Goal: Task Accomplishment & Management: Complete application form

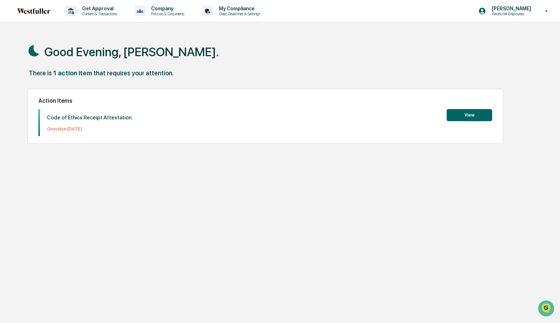
click at [468, 112] on button "View" at bounding box center [468, 115] width 45 height 12
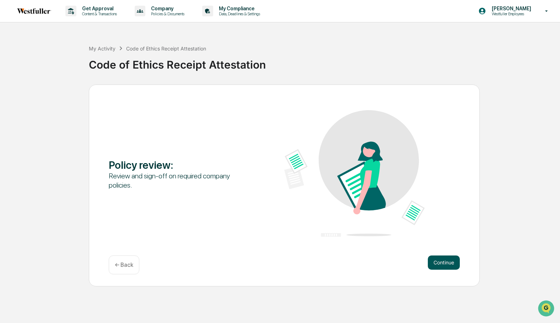
click at [441, 263] on button "Continue" at bounding box center [444, 262] width 32 height 14
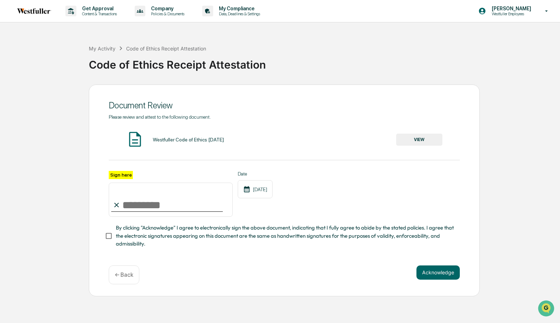
click at [424, 140] on button "VIEW" at bounding box center [419, 140] width 46 height 12
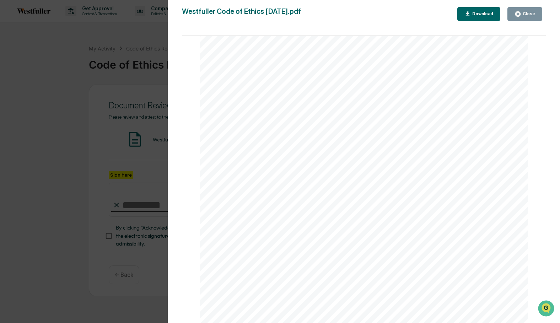
scroll to position [9569, 0]
click at [475, 12] on div "Download" at bounding box center [482, 13] width 22 height 5
click at [533, 15] on div "Close" at bounding box center [528, 13] width 14 height 5
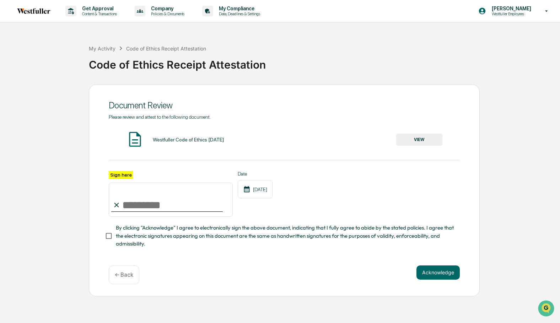
click at [138, 204] on input "Sign here" at bounding box center [171, 200] width 124 height 34
type input "**********"
click at [440, 271] on button "Acknowledge" at bounding box center [437, 272] width 43 height 14
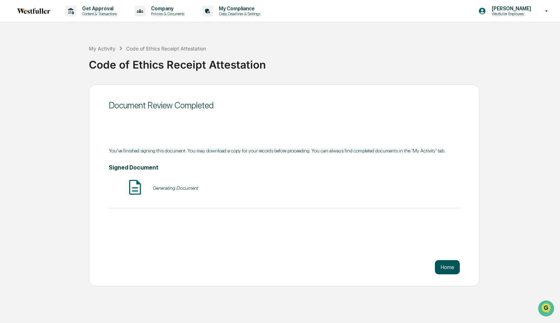
click at [440, 271] on button "Home" at bounding box center [447, 267] width 25 height 14
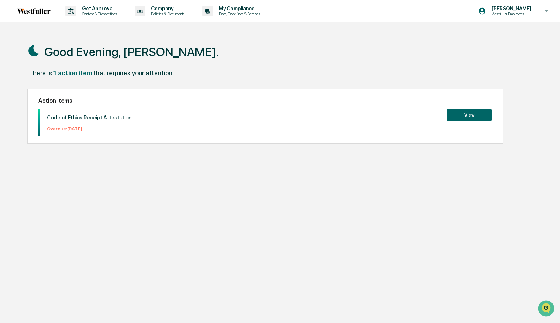
click at [473, 119] on button "View" at bounding box center [468, 115] width 45 height 12
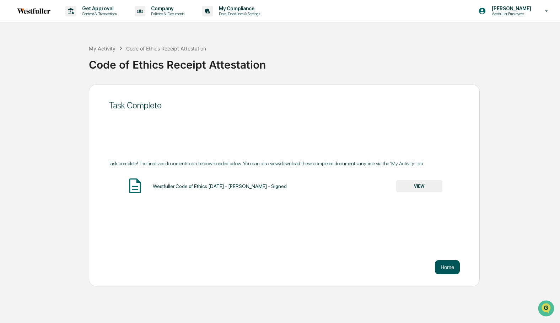
click at [452, 270] on button "Home" at bounding box center [447, 267] width 25 height 14
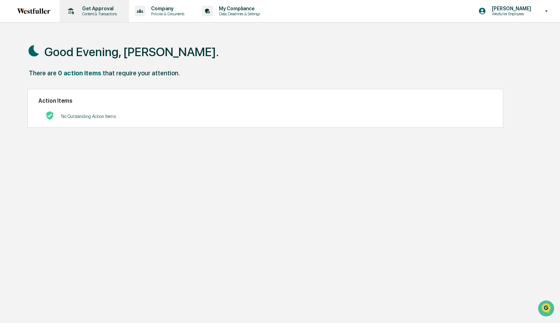
click at [93, 12] on p "Content & Transactions" at bounding box center [98, 13] width 44 height 5
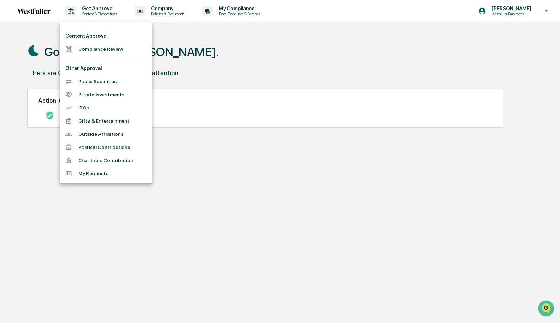
click at [93, 49] on li "Compliance Review" at bounding box center [106, 49] width 92 height 13
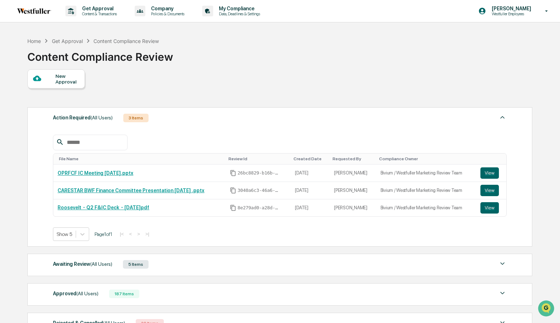
click at [63, 80] on div "New Approval" at bounding box center [67, 78] width 24 height 11
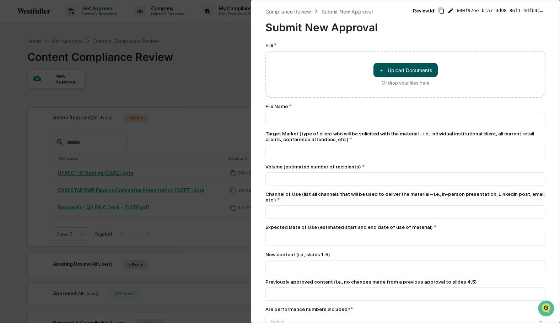
click at [395, 70] on button "＋ Upload Documents" at bounding box center [405, 70] width 64 height 14
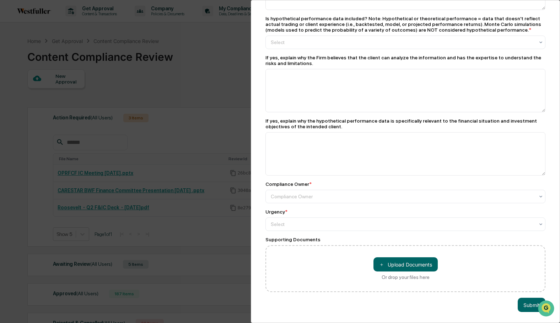
scroll to position [8, 0]
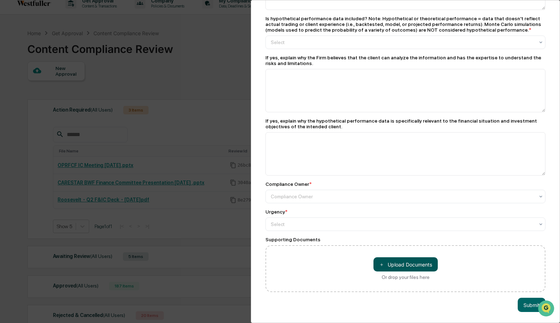
click at [403, 266] on button "＋ Upload Documents" at bounding box center [405, 264] width 64 height 14
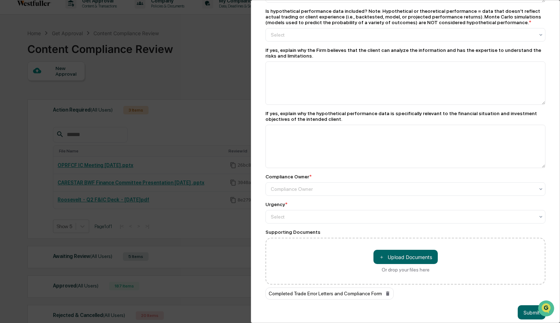
click at [427, 284] on div "＋ Upload Documents Or drop your files here" at bounding box center [405, 261] width 280 height 47
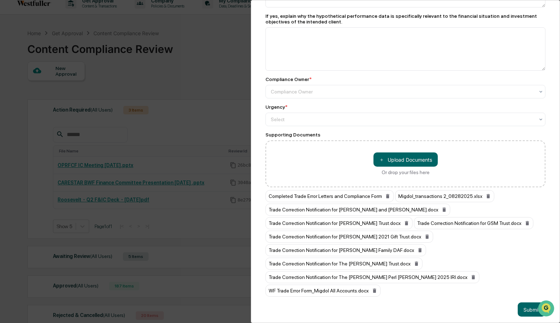
scroll to position [517, 0]
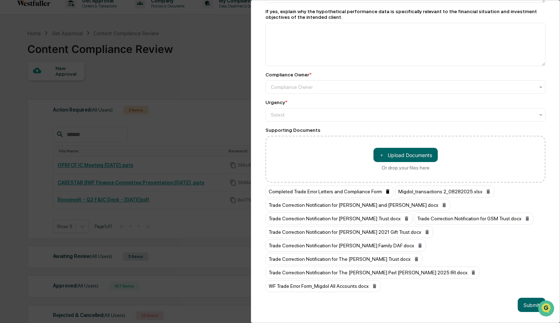
click at [390, 194] on icon at bounding box center [388, 192] width 6 height 6
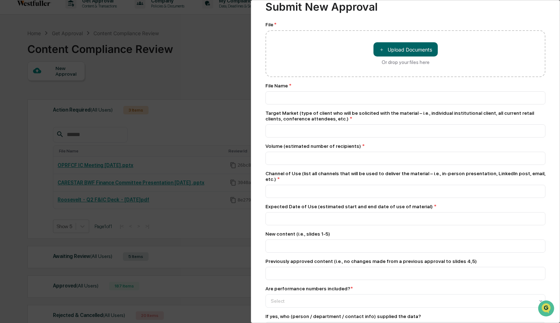
scroll to position [0, 0]
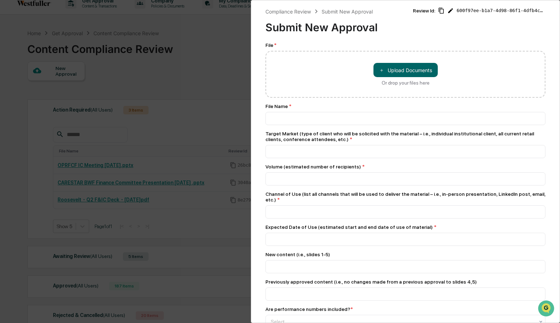
click at [300, 73] on div "＋ Upload Documents Or drop your files here" at bounding box center [405, 74] width 280 height 47
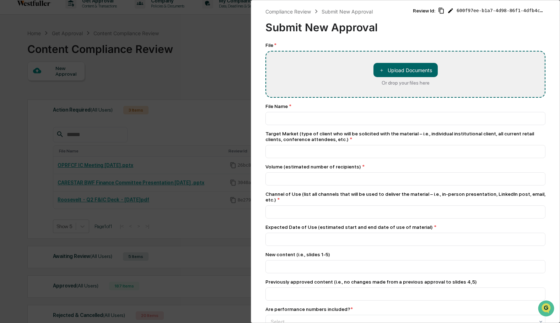
type input "**********"
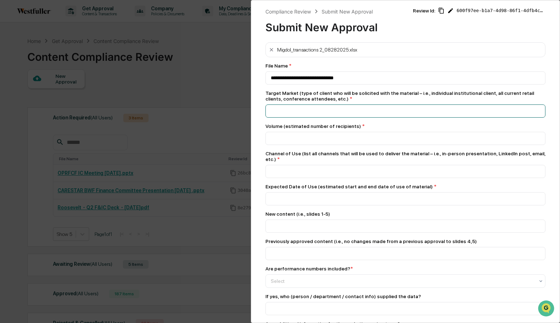
click at [269, 109] on input at bounding box center [405, 110] width 280 height 13
type input "*"
type input "**********"
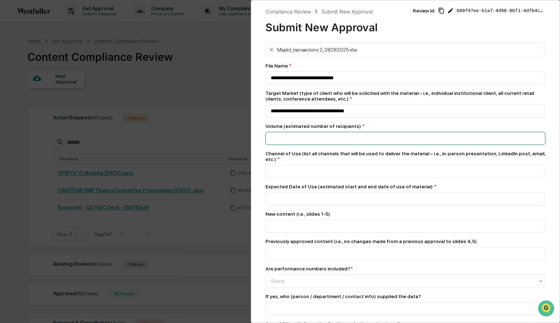
click at [304, 141] on input "number" at bounding box center [405, 138] width 280 height 13
type input "*"
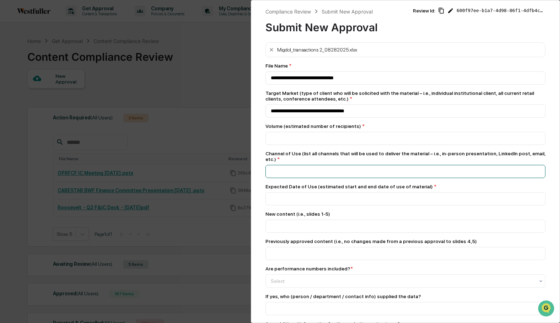
click at [298, 173] on input at bounding box center [405, 171] width 280 height 13
type input "**********"
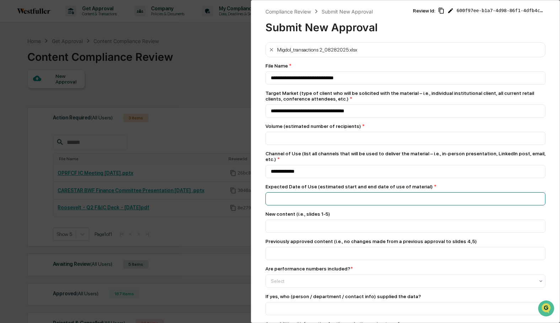
click at [298, 199] on input at bounding box center [405, 198] width 280 height 13
type input "**********"
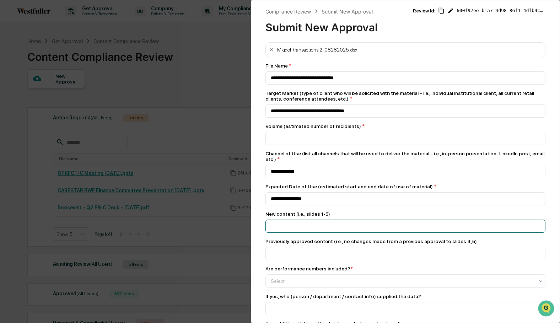
click at [292, 228] on input at bounding box center [405, 225] width 280 height 13
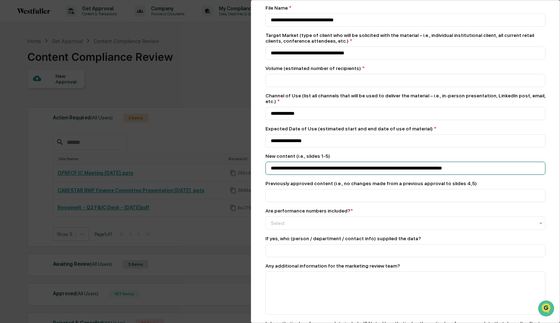
scroll to position [64, 0]
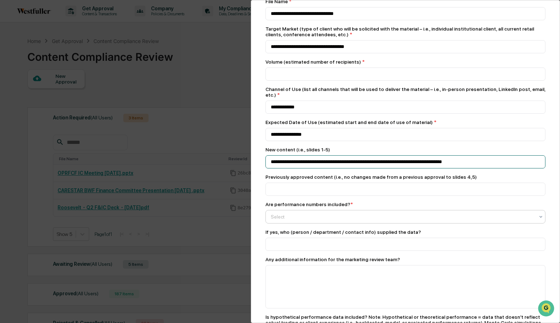
type input "**********"
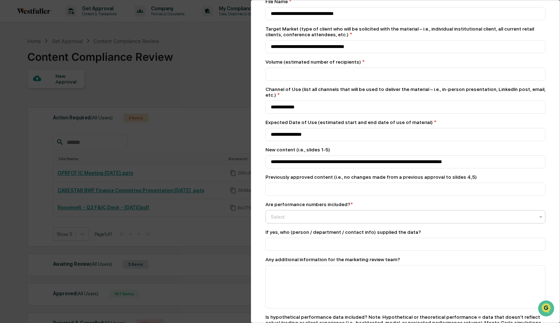
click at [304, 220] on div at bounding box center [403, 216] width 264 height 7
type input "*"
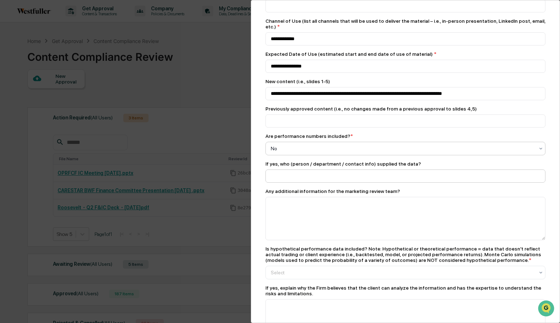
scroll to position [135, 0]
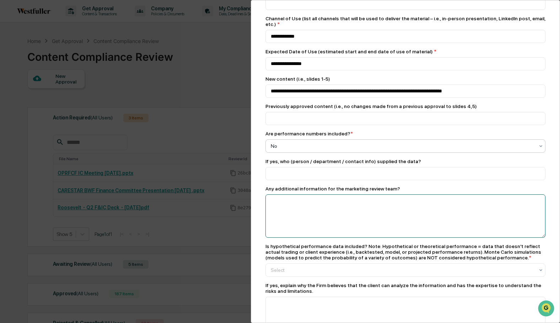
click at [274, 207] on textarea at bounding box center [405, 215] width 280 height 43
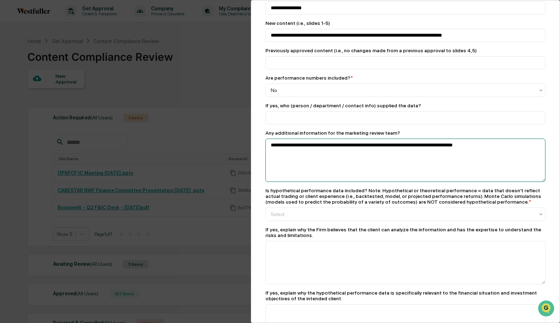
scroll to position [194, 0]
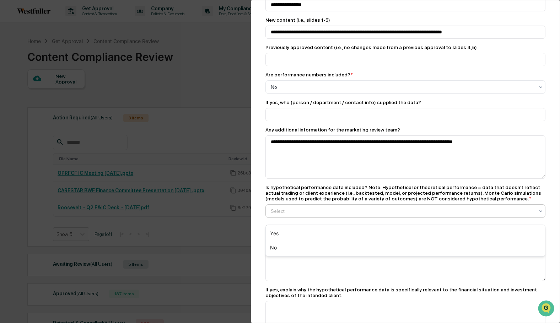
click at [279, 215] on div at bounding box center [403, 210] width 264 height 7
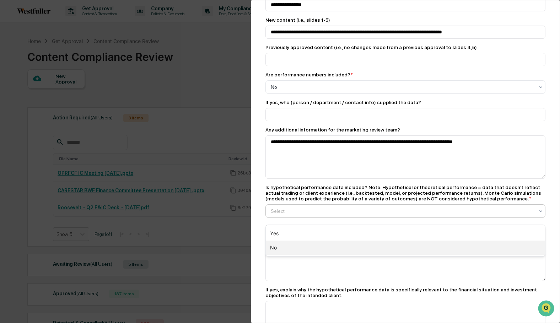
click at [278, 246] on div "No" at bounding box center [405, 247] width 279 height 14
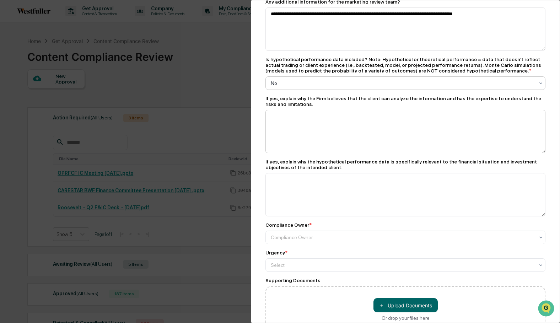
scroll to position [321, 0]
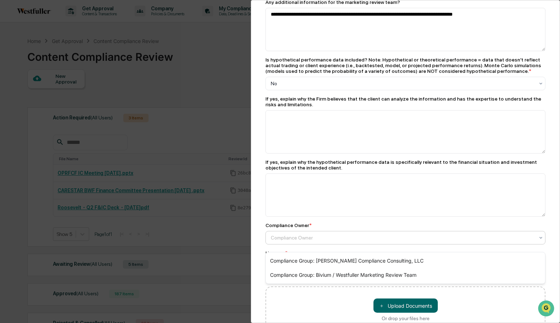
click at [276, 240] on div at bounding box center [403, 237] width 264 height 7
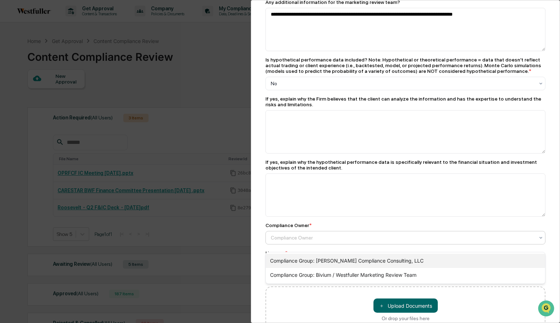
click at [279, 255] on div "Compliance Group: [PERSON_NAME] Compliance Consulting, LLC" at bounding box center [405, 261] width 279 height 14
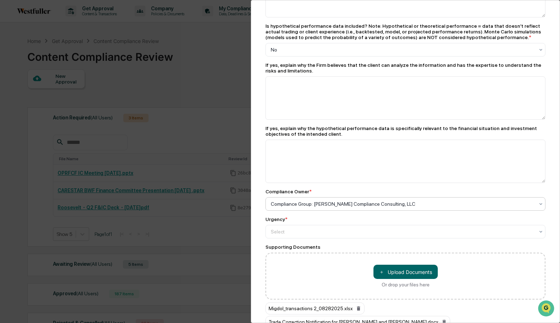
scroll to position [365, 0]
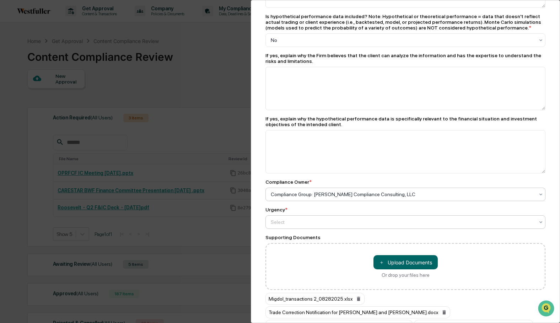
click at [286, 225] on div at bounding box center [403, 221] width 264 height 7
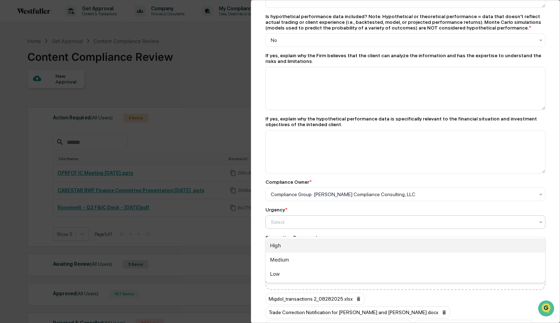
click at [281, 246] on div "High" at bounding box center [405, 245] width 279 height 14
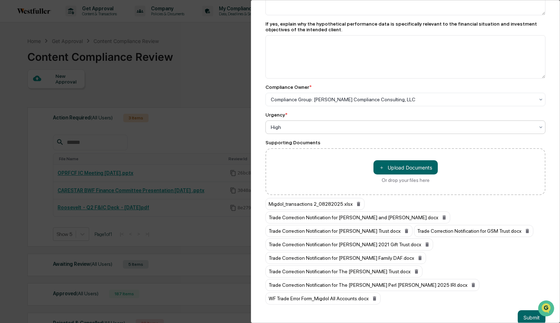
scroll to position [463, 0]
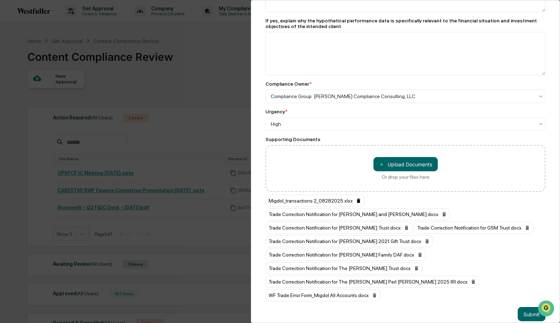
click at [361, 203] on icon at bounding box center [358, 201] width 6 height 6
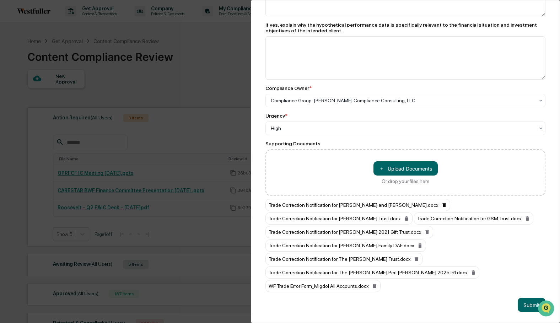
click at [441, 206] on icon at bounding box center [444, 205] width 6 height 6
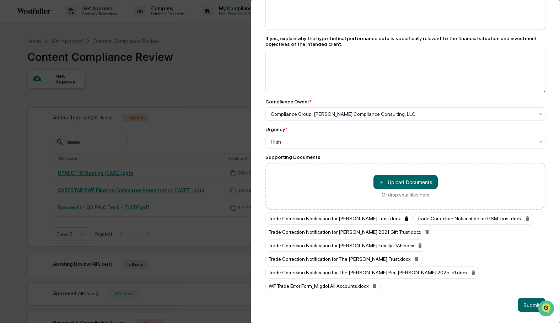
click at [405, 221] on icon at bounding box center [405, 218] width 3 height 4
click at [380, 220] on icon at bounding box center [378, 218] width 3 height 4
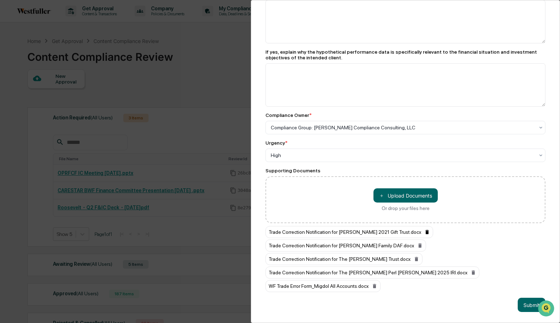
scroll to position [436, 0]
click at [428, 233] on icon at bounding box center [426, 232] width 3 height 4
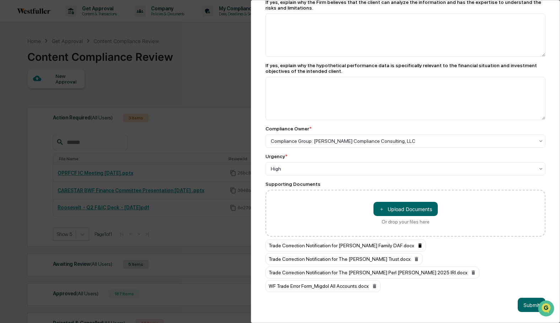
scroll to position [423, 0]
click at [418, 245] on icon at bounding box center [419, 245] width 3 height 4
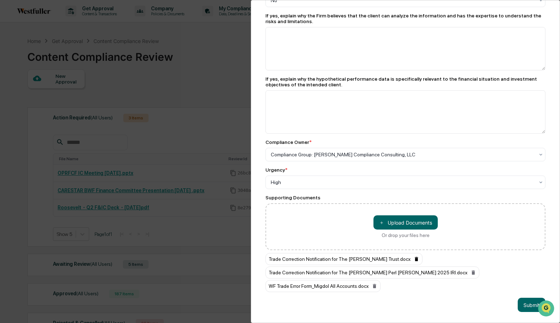
click at [418, 260] on icon at bounding box center [415, 259] width 3 height 4
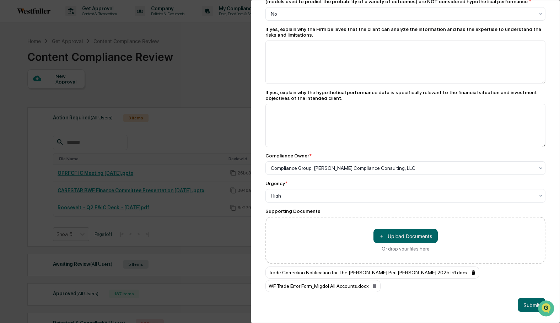
click at [471, 272] on icon at bounding box center [472, 272] width 3 height 4
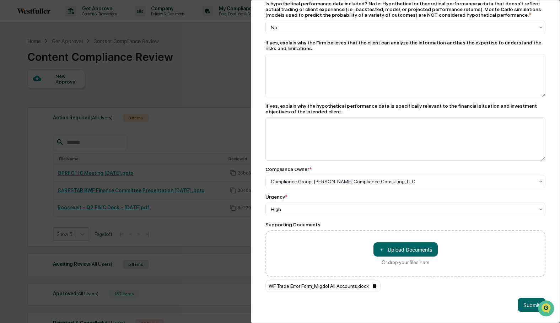
click at [376, 286] on icon at bounding box center [374, 286] width 3 height 4
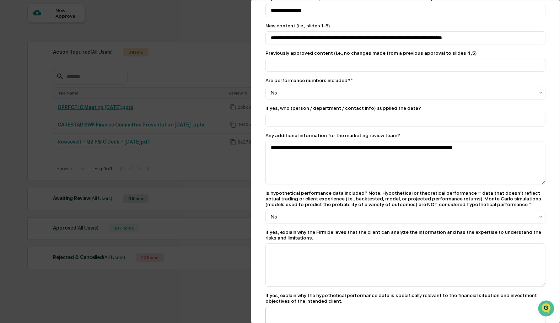
scroll to position [188, 0]
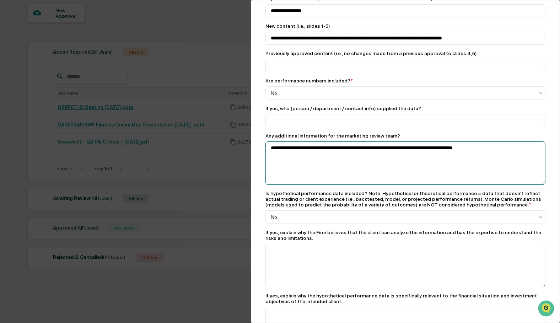
click at [505, 152] on textarea "**********" at bounding box center [405, 162] width 280 height 43
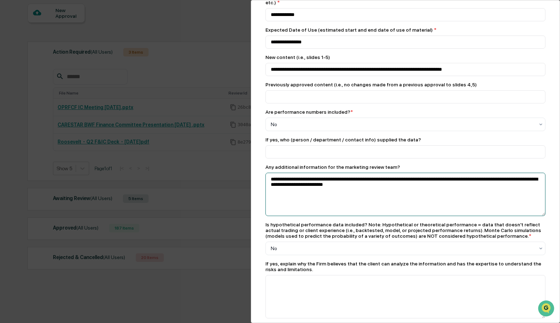
scroll to position [141, 0]
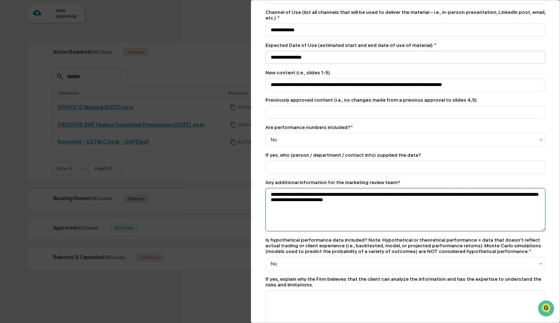
type textarea "**********"
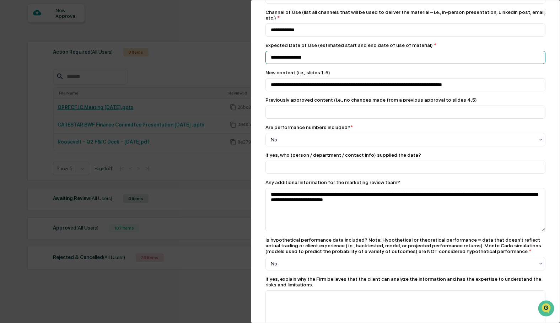
click at [297, 60] on input "**********" at bounding box center [405, 57] width 280 height 13
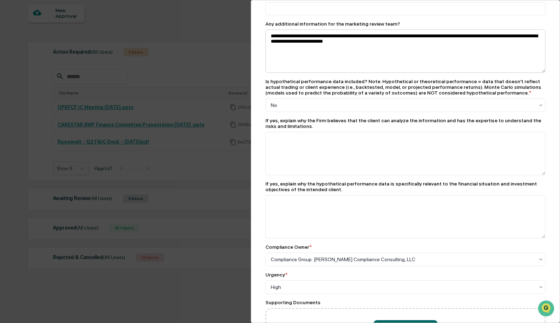
scroll to position [369, 0]
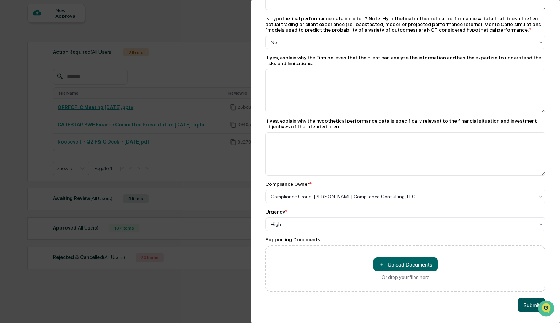
type input "**********"
click at [530, 304] on button "Submit" at bounding box center [531, 305] width 28 height 14
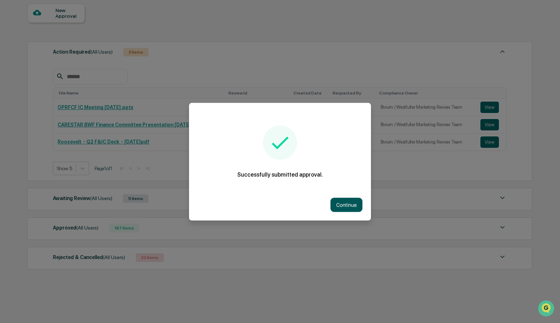
click at [342, 206] on button "Continue" at bounding box center [346, 204] width 32 height 14
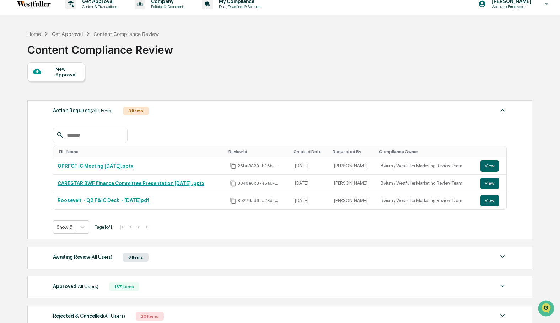
scroll to position [0, 0]
